Goal: Find specific page/section: Find specific page/section

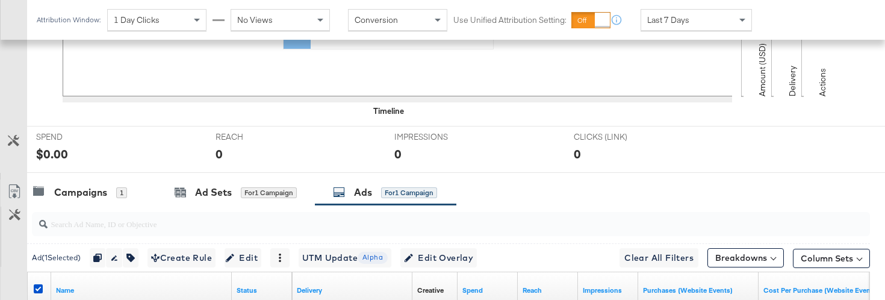
scroll to position [403, 0]
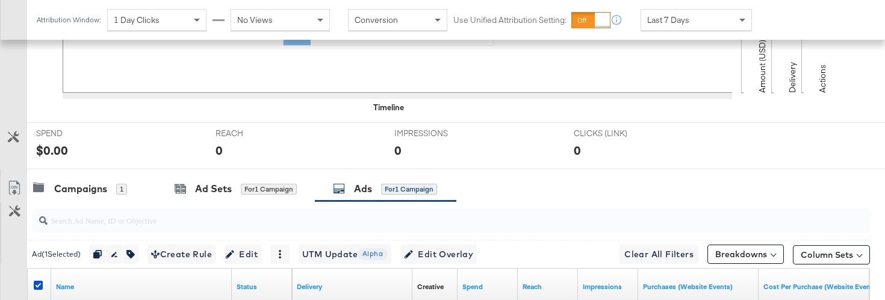
click at [547, 193] on div "Campaigns 1 Ad Sets for 1 Campaign Ads for 1 Campaign" at bounding box center [456, 189] width 858 height 26
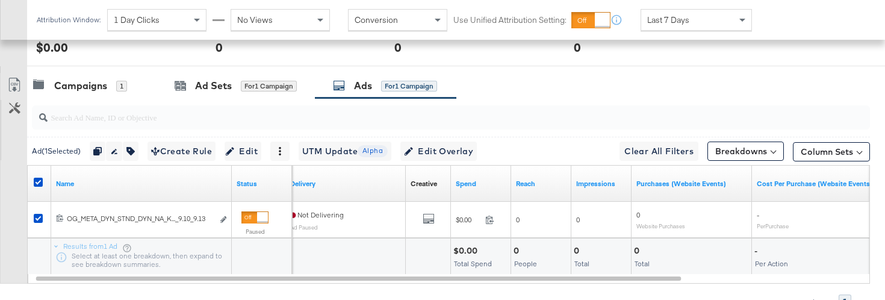
scroll to position [512, 0]
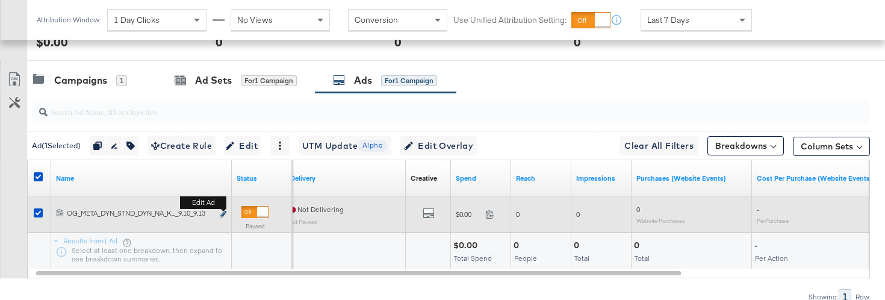
click at [224, 211] on icon "link" at bounding box center [223, 214] width 6 height 7
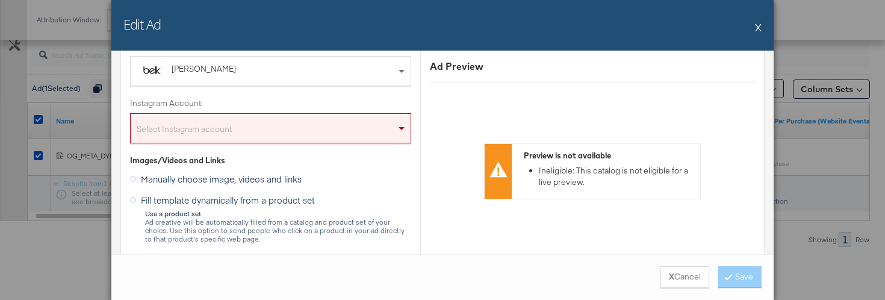
scroll to position [205, 0]
click at [679, 280] on button "X Cancel" at bounding box center [685, 277] width 49 height 22
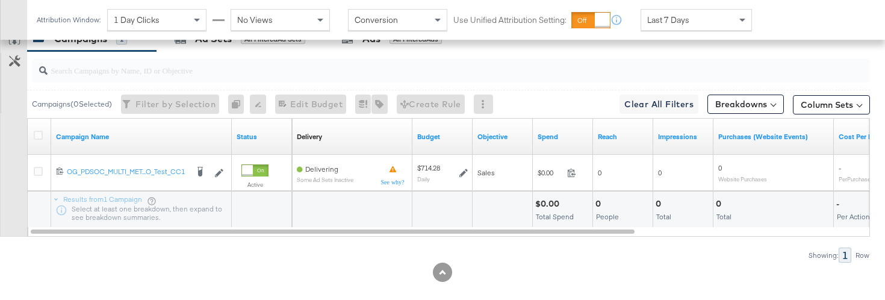
scroll to position [569, 0]
